Goal: Task Accomplishment & Management: Complete application form

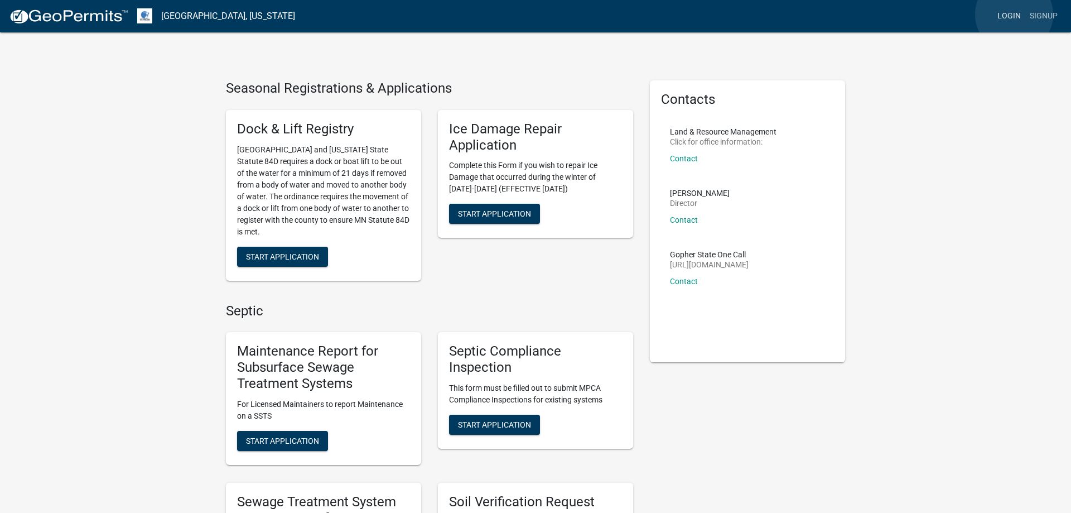
click at [1014, 15] on link "Login" at bounding box center [1009, 16] width 32 height 21
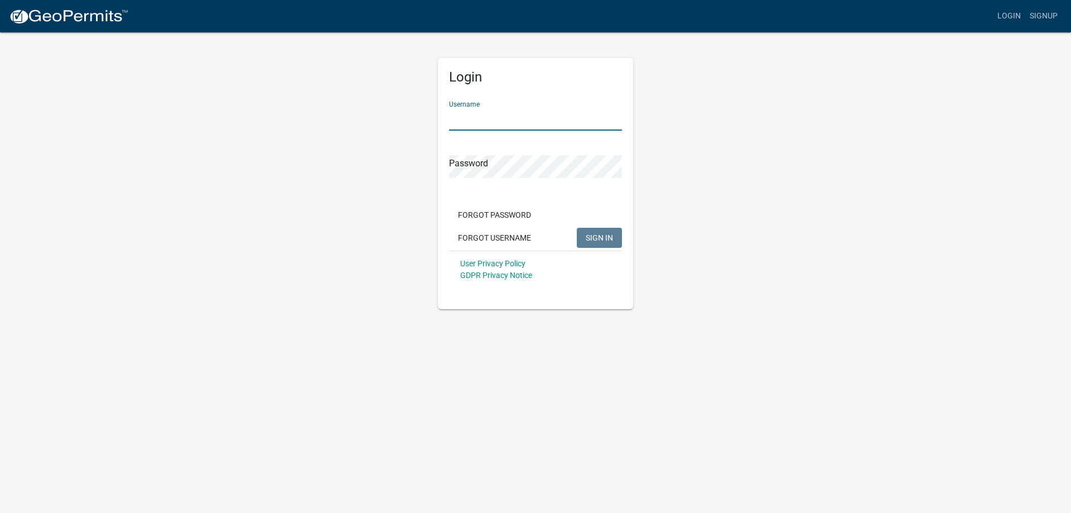
click at [512, 116] on input "Username" at bounding box center [535, 119] width 173 height 23
type input "MJevne"
click at [588, 240] on span "SIGN IN" at bounding box center [599, 237] width 27 height 9
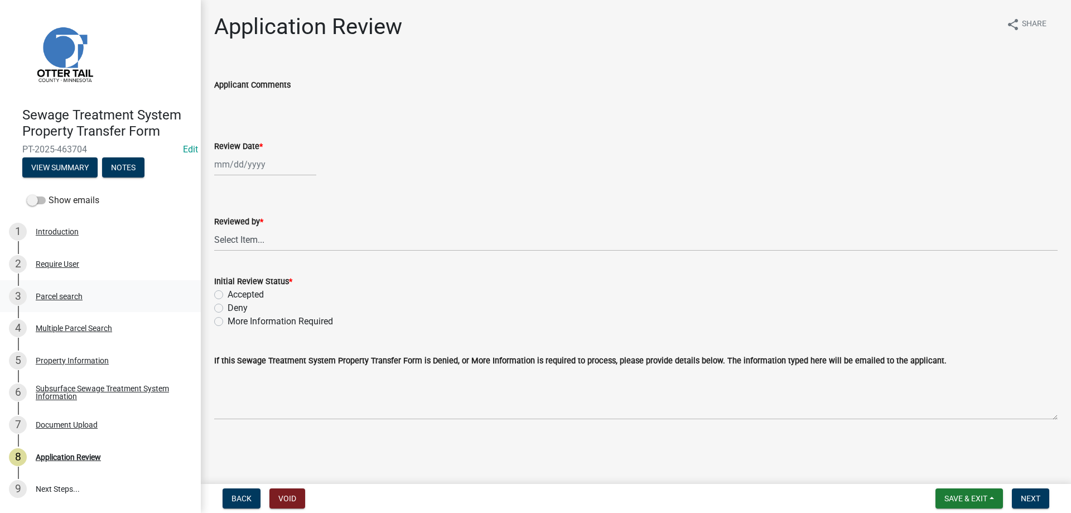
click at [51, 293] on div "Parcel search" at bounding box center [59, 296] width 47 height 8
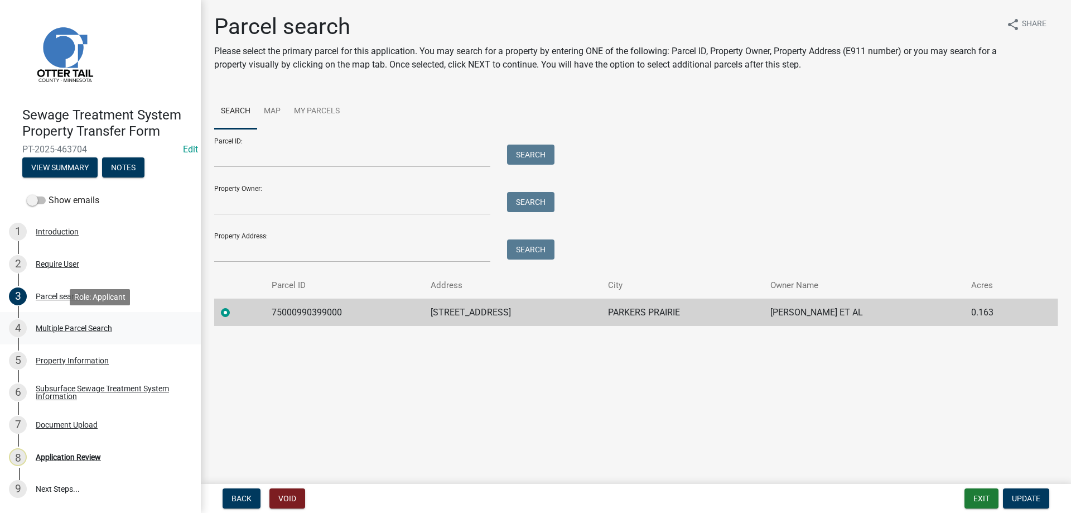
click at [55, 329] on div "Multiple Parcel Search" at bounding box center [74, 328] width 76 height 8
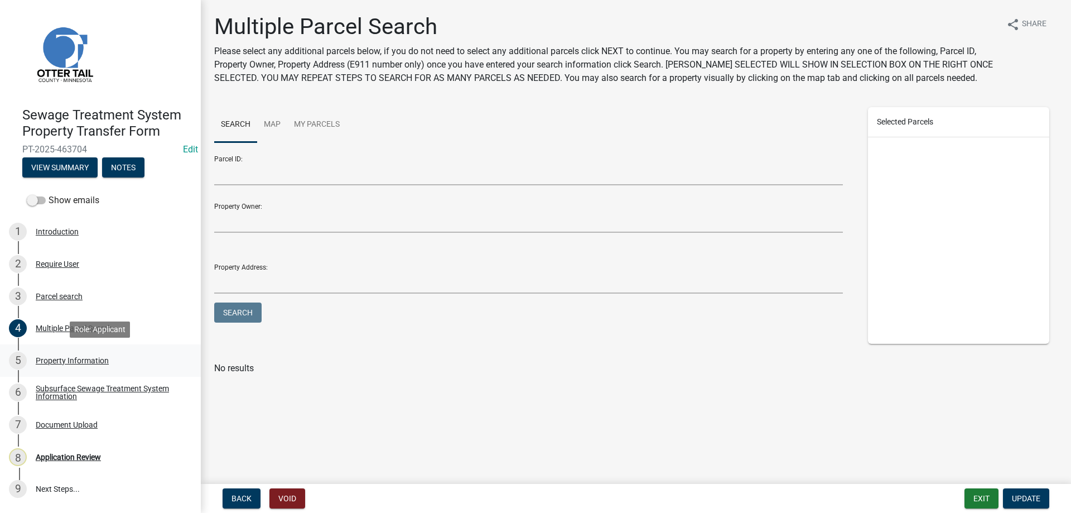
click at [52, 359] on div "Property Information" at bounding box center [72, 361] width 73 height 8
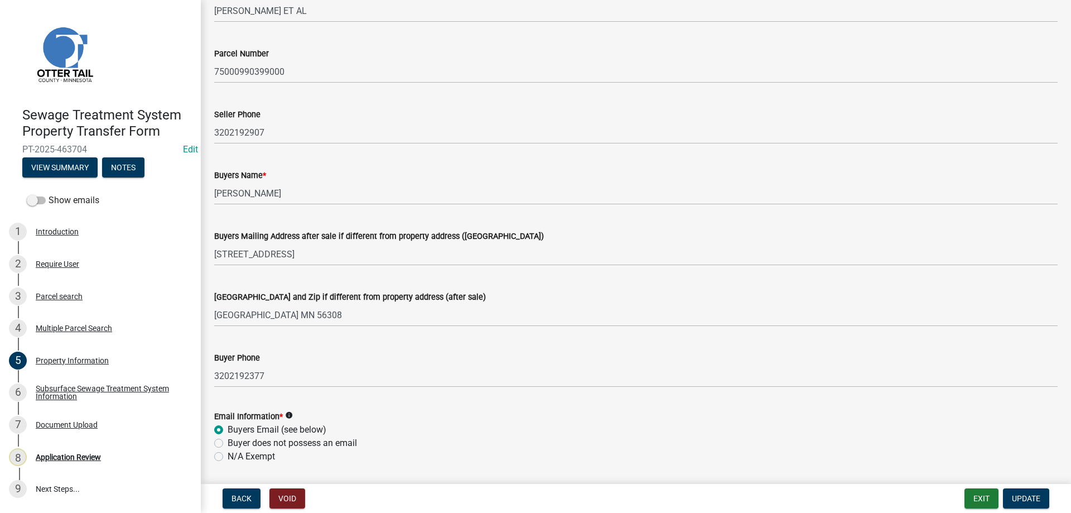
scroll to position [127, 0]
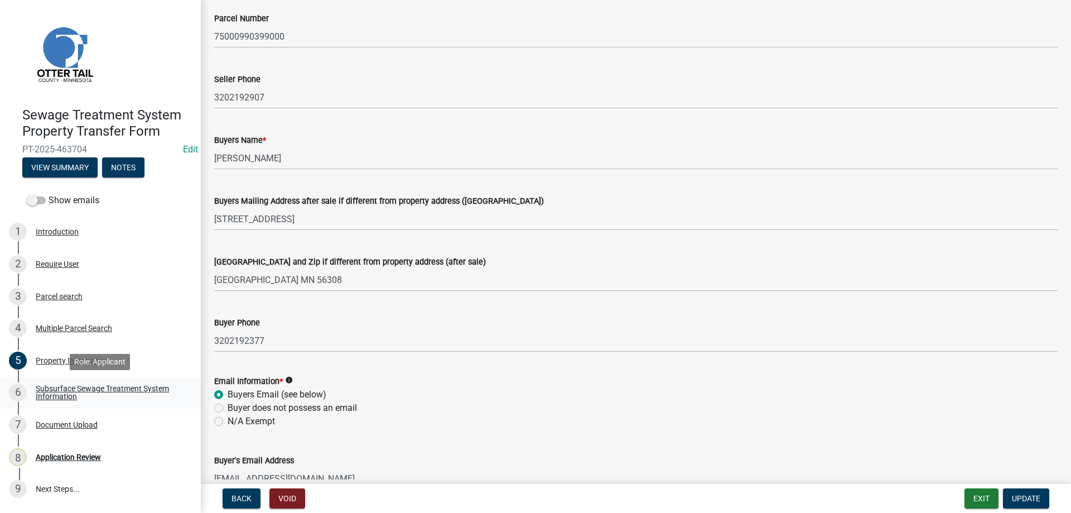
click at [53, 387] on div "Subsurface Sewage Treatment System Information" at bounding box center [109, 392] width 147 height 16
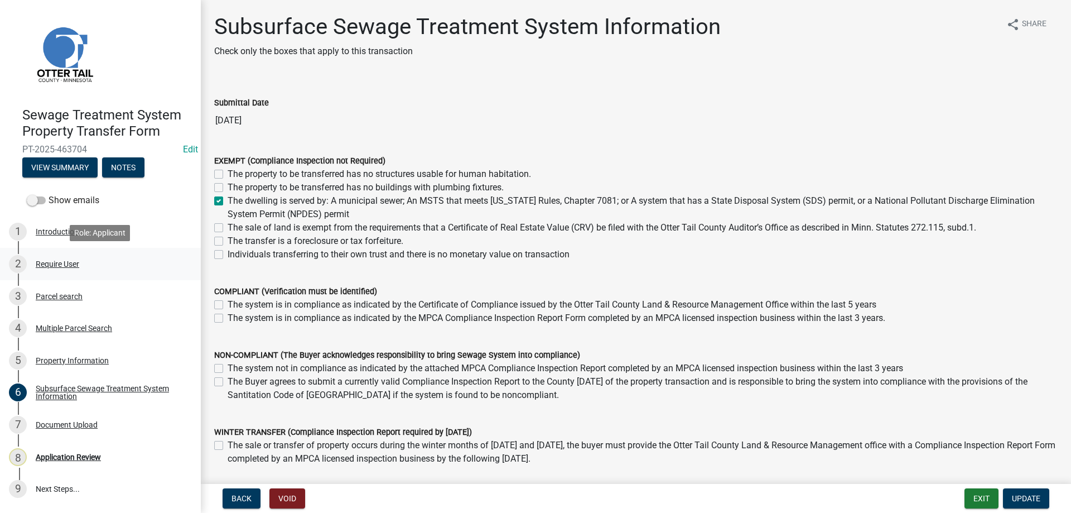
click at [50, 261] on div "Require User" at bounding box center [58, 264] width 44 height 8
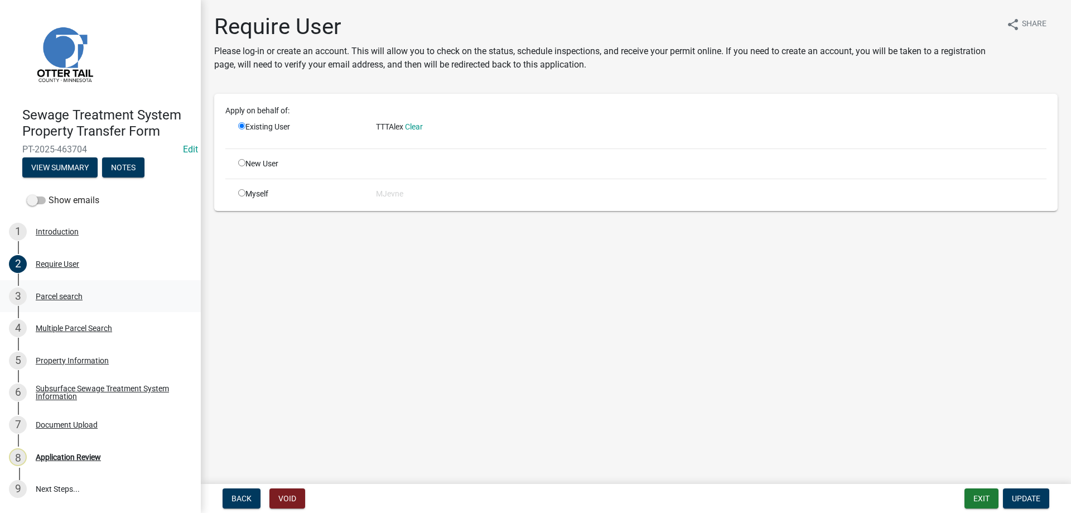
click at [45, 295] on div "Parcel search" at bounding box center [59, 296] width 47 height 8
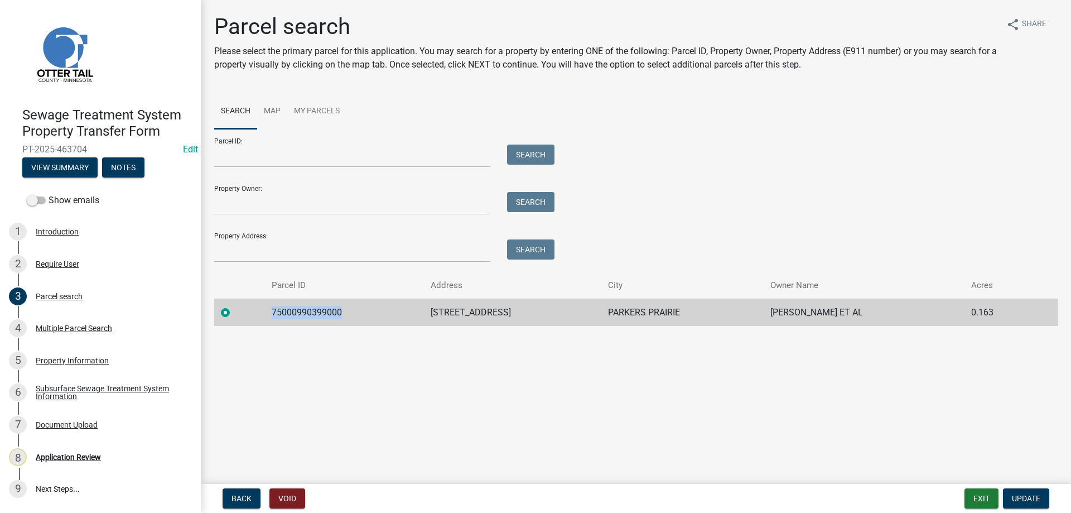
drag, startPoint x: 345, startPoint y: 315, endPoint x: 277, endPoint y: 317, distance: 68.7
click at [277, 317] on td "75000990399000" at bounding box center [344, 312] width 159 height 27
copy td "75000990399000"
click at [379, 391] on main "Parcel search Please select the primary parcel for this application. You may se…" at bounding box center [636, 239] width 870 height 479
click at [59, 458] on div "Application Review" at bounding box center [68, 457] width 65 height 8
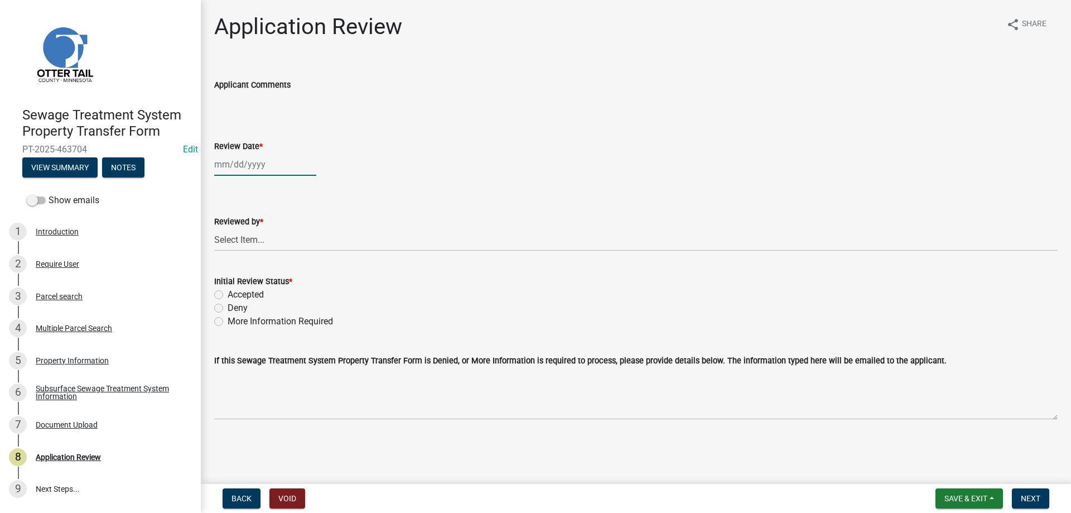
click at [253, 166] on input "Review Date *" at bounding box center [265, 164] width 102 height 23
select select "8"
select select "2025"
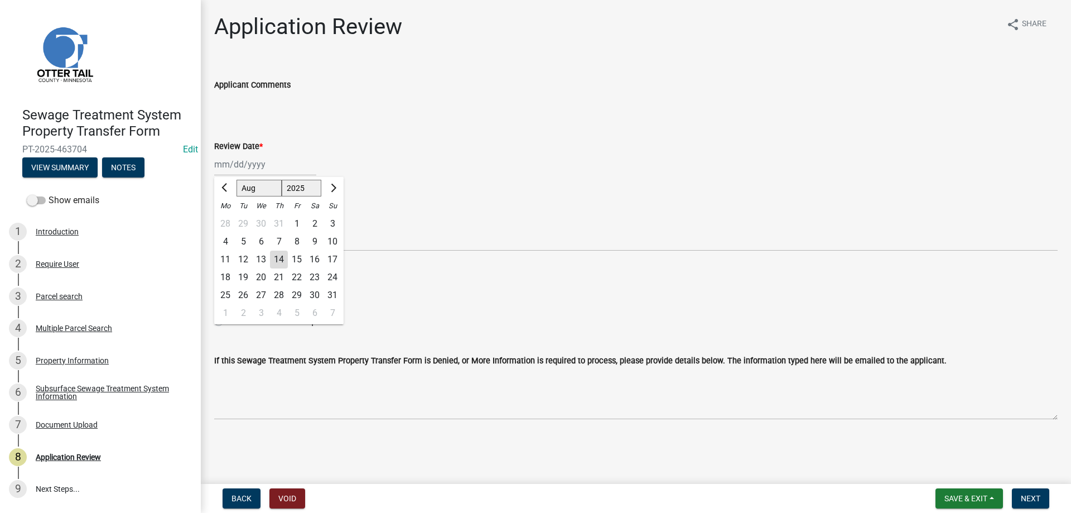
click at [282, 261] on div "14" at bounding box center [279, 260] width 18 height 18
type input "08/14/2025"
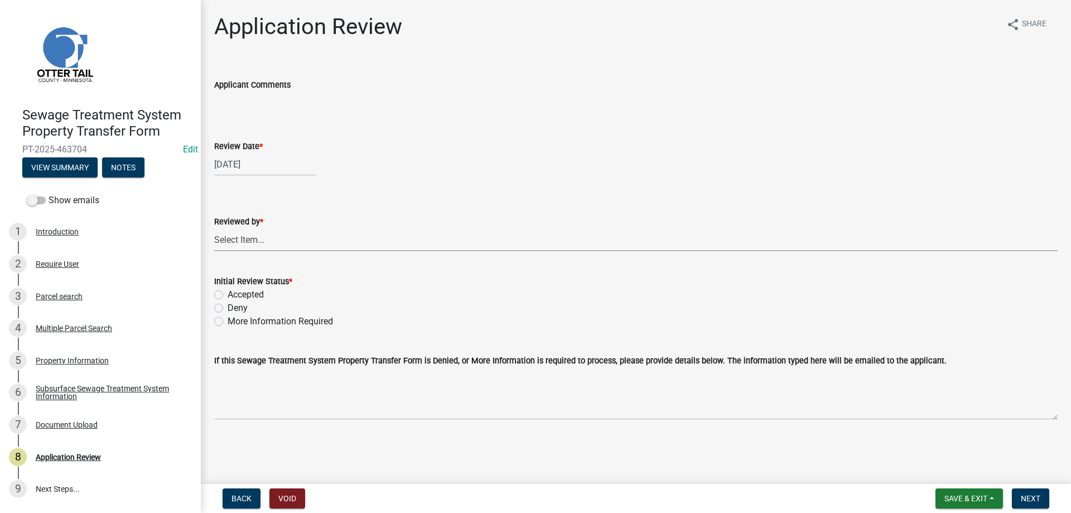
click at [214, 228] on select "Select Item... Alexis Newark Amy Busko Andrea Perales Brittany Tollefson Christ…" at bounding box center [636, 239] width 844 height 23
click option "Michelle Jevne" at bounding box center [0, 0] width 0 height 0
select select "b4c12476-3918-4c31-b34d-126d47b866fd"
click at [228, 293] on label "Accepted" at bounding box center [246, 294] width 36 height 13
click at [228, 293] on input "Accepted" at bounding box center [231, 291] width 7 height 7
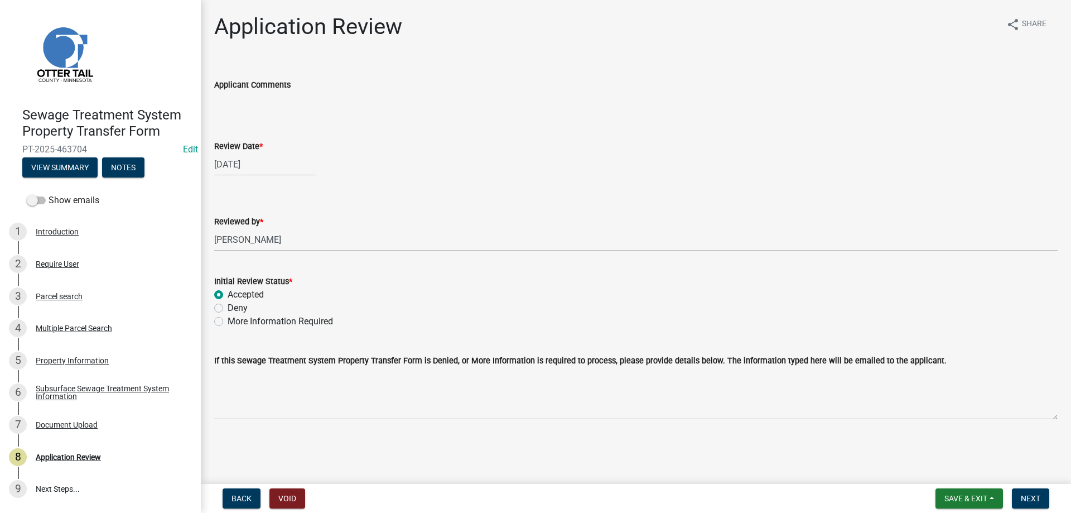
radio input "true"
click at [1037, 503] on button "Next" at bounding box center [1030, 498] width 37 height 20
